Goal: Check status: Check status

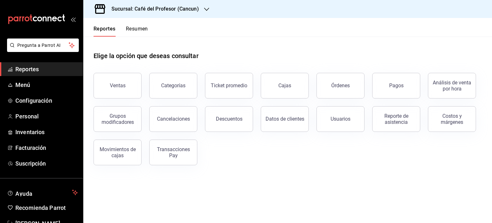
click at [140, 27] on button "Resumen" at bounding box center [137, 31] width 22 height 11
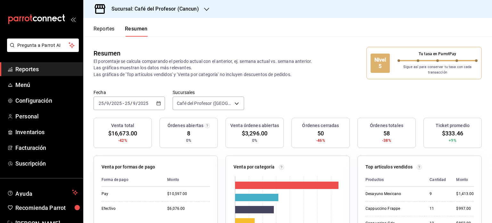
click at [206, 10] on icon "button" at bounding box center [206, 9] width 5 height 5
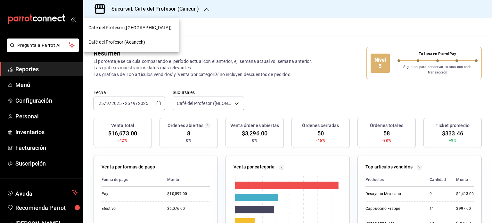
click at [141, 42] on span "Café del Profesor (Acanceh)" at bounding box center [116, 42] width 57 height 7
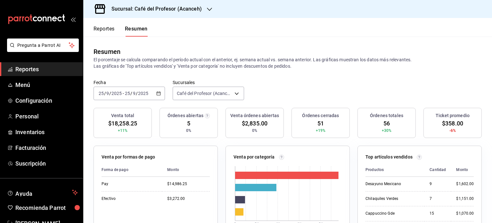
click at [208, 9] on icon "button" at bounding box center [209, 9] width 5 height 5
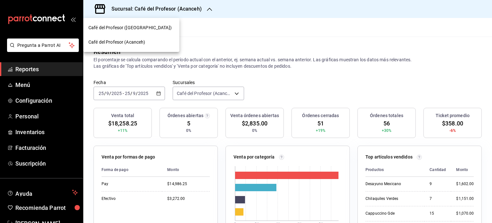
click at [167, 31] on div "Café del Profesor ([GEOGRAPHIC_DATA])" at bounding box center [131, 27] width 86 height 7
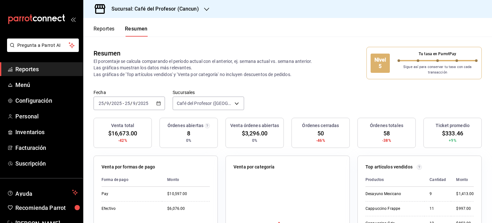
click at [158, 106] on div "2025-09-25 25 / 9 / 2025 - 2025-09-25 25 / 9 / 2025" at bounding box center [129, 103] width 71 height 13
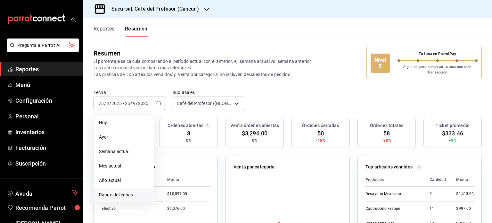
click at [132, 197] on span "Rango de fechas" at bounding box center [124, 194] width 50 height 7
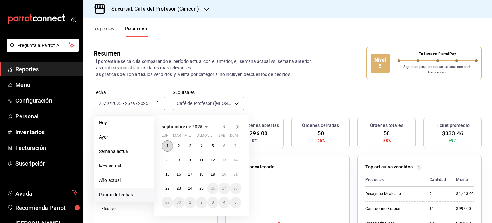
click at [170, 145] on button "1" at bounding box center [167, 146] width 11 height 12
click at [201, 189] on abbr "25" at bounding box center [201, 188] width 4 height 4
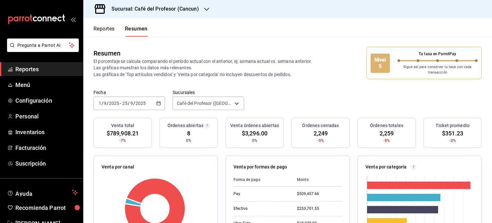
click at [204, 6] on div at bounding box center [206, 9] width 5 height 7
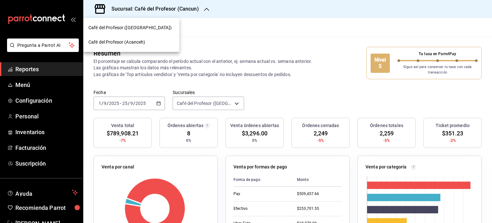
click at [156, 45] on div "Café del Profesor (Acanceh)" at bounding box center [131, 42] width 86 height 7
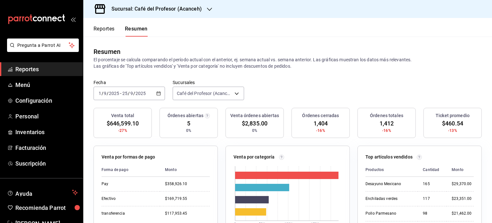
click at [209, 9] on icon "button" at bounding box center [209, 9] width 5 height 5
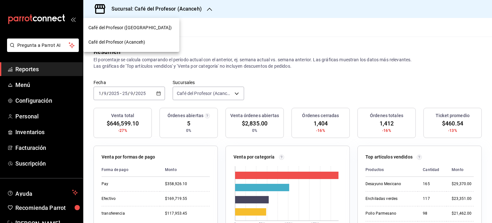
click at [169, 31] on div "Café del Profesor ([GEOGRAPHIC_DATA])" at bounding box center [131, 27] width 86 height 7
